Goal: Transaction & Acquisition: Purchase product/service

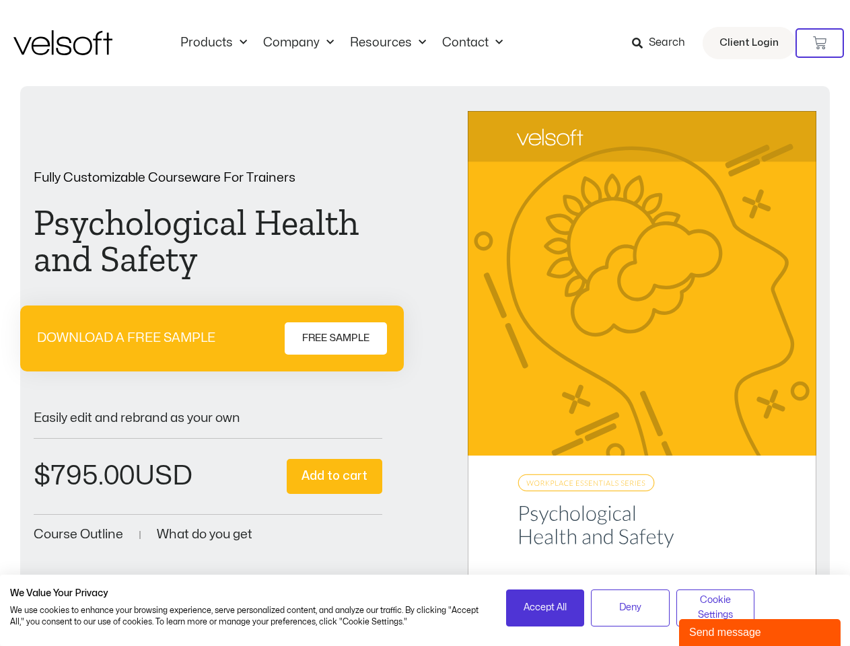
click at [425, 323] on div "Fully Customizable Courseware For Trainers Psychological Health and Safety DOWN…" at bounding box center [425, 358] width 783 height 495
click at [820, 43] on icon at bounding box center [819, 42] width 13 height 13
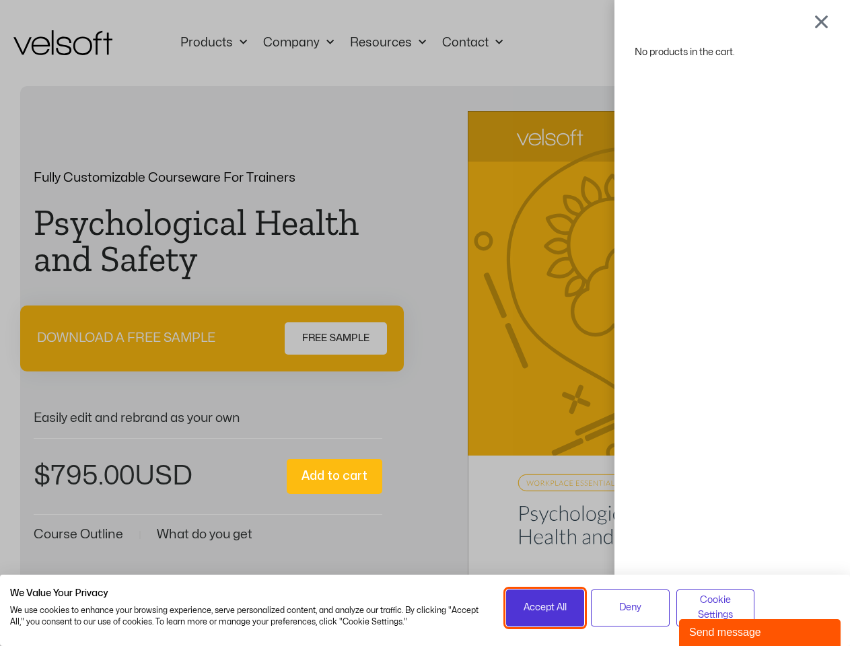
click at [545, 608] on span "Accept All" at bounding box center [545, 607] width 43 height 15
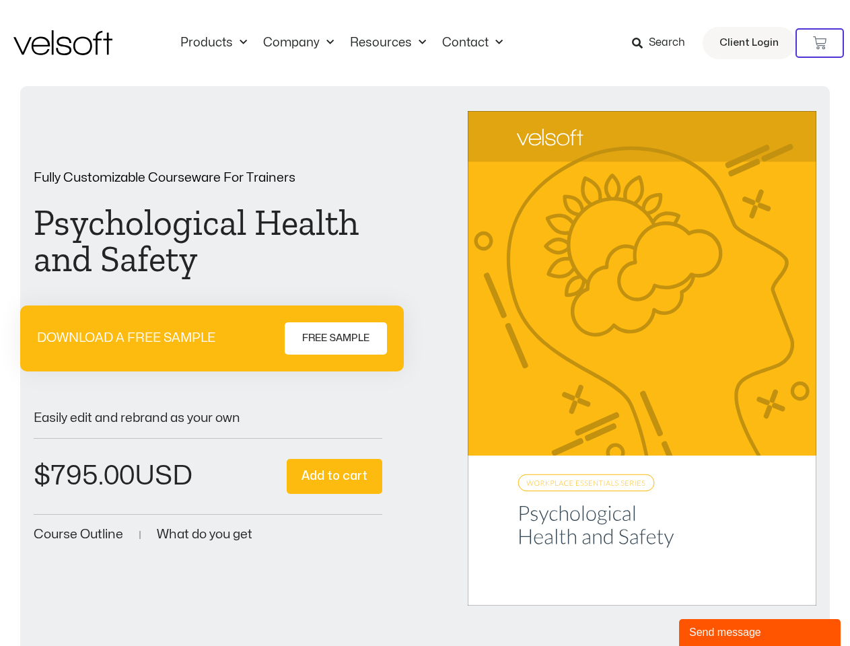
click at [425, 323] on div "No products in the cart." at bounding box center [425, 323] width 0 height 0
click at [760, 633] on div "Send message" at bounding box center [759, 633] width 141 height 16
